Goal: Information Seeking & Learning: Learn about a topic

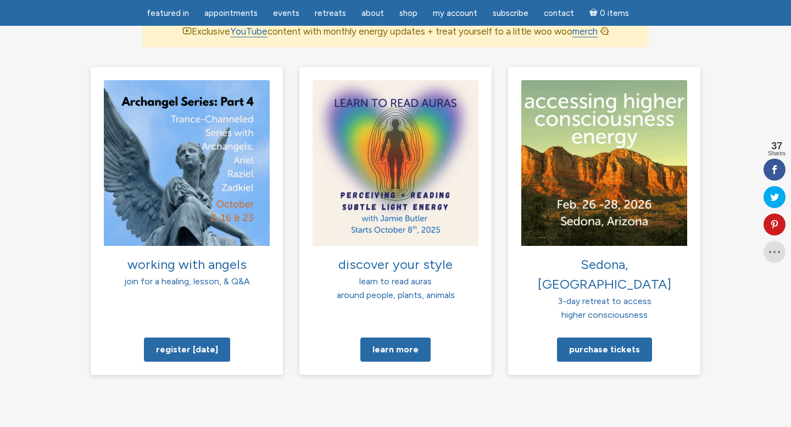
scroll to position [767, 0]
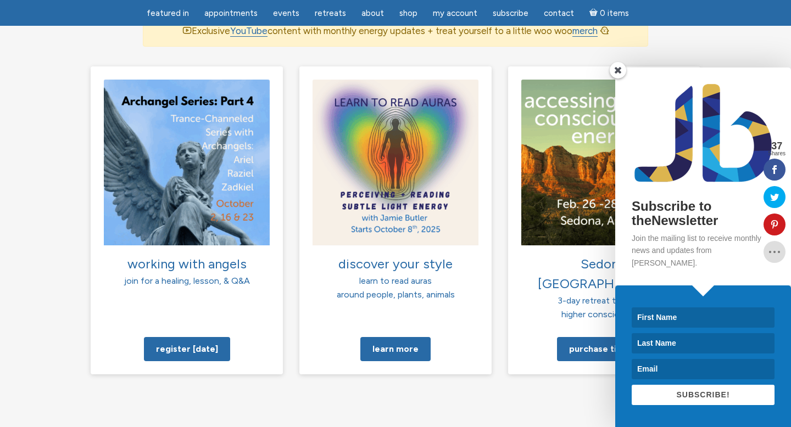
click at [621, 79] on span at bounding box center [617, 70] width 16 height 16
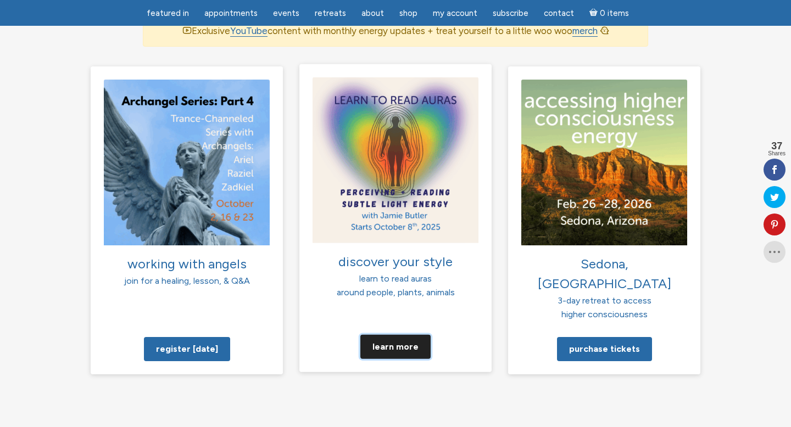
click at [407, 334] on link "Learn more" at bounding box center [395, 346] width 70 height 24
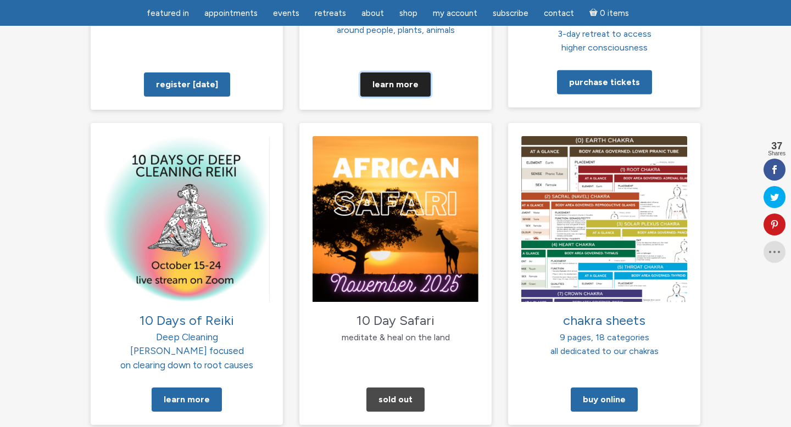
scroll to position [1062, 0]
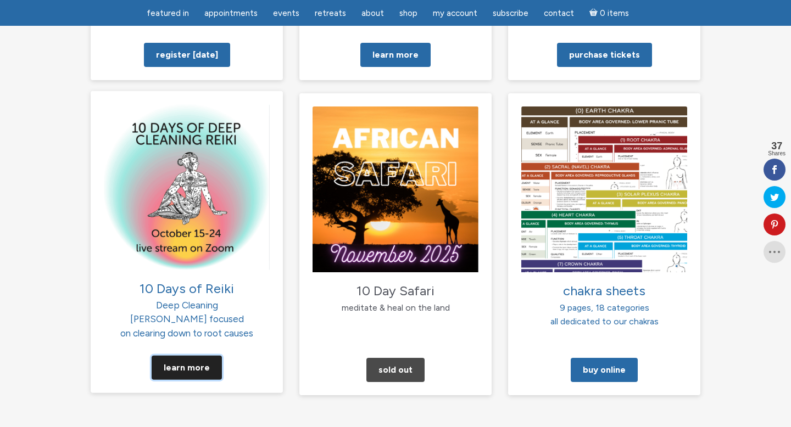
click at [185, 356] on link "Learn More" at bounding box center [187, 368] width 70 height 24
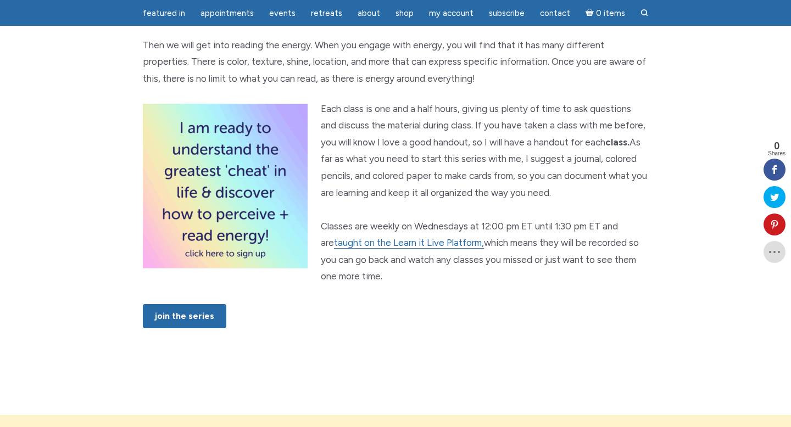
scroll to position [604, 0]
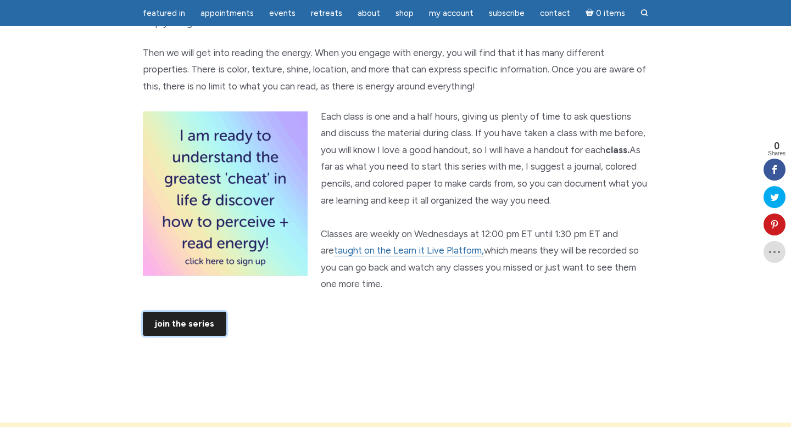
click at [207, 336] on link "JOIN THE SERIES" at bounding box center [184, 324] width 83 height 24
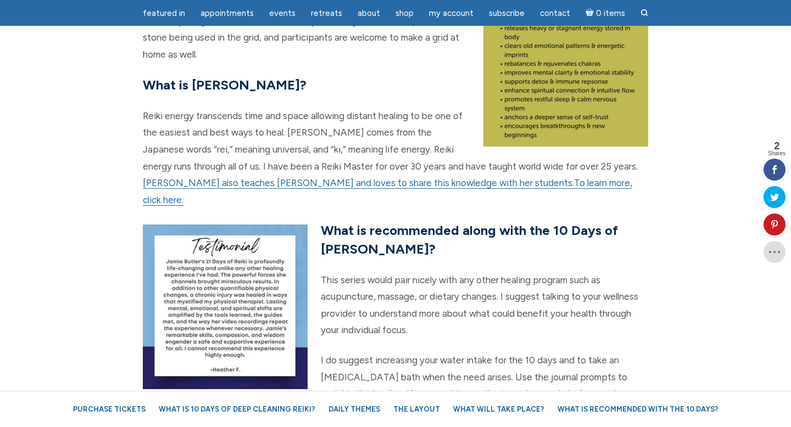
scroll to position [2142, 0]
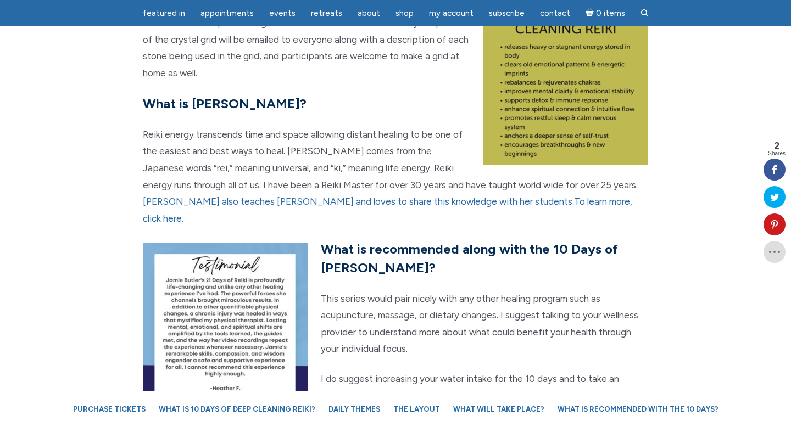
click at [430, 189] on p "Reiki energy transcends time and space allowing distant healing to be one of th…" at bounding box center [395, 176] width 505 height 101
click at [428, 196] on link "To learn more, click here." at bounding box center [387, 210] width 489 height 29
